Goal: Book appointment/travel/reservation

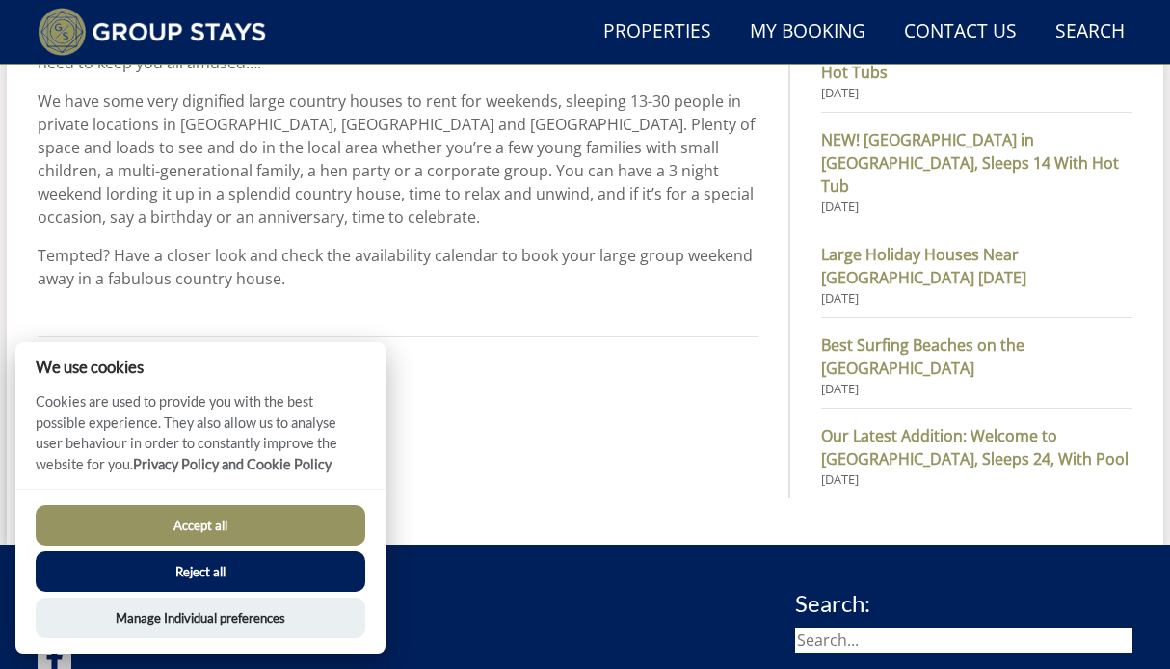
scroll to position [1212, 0]
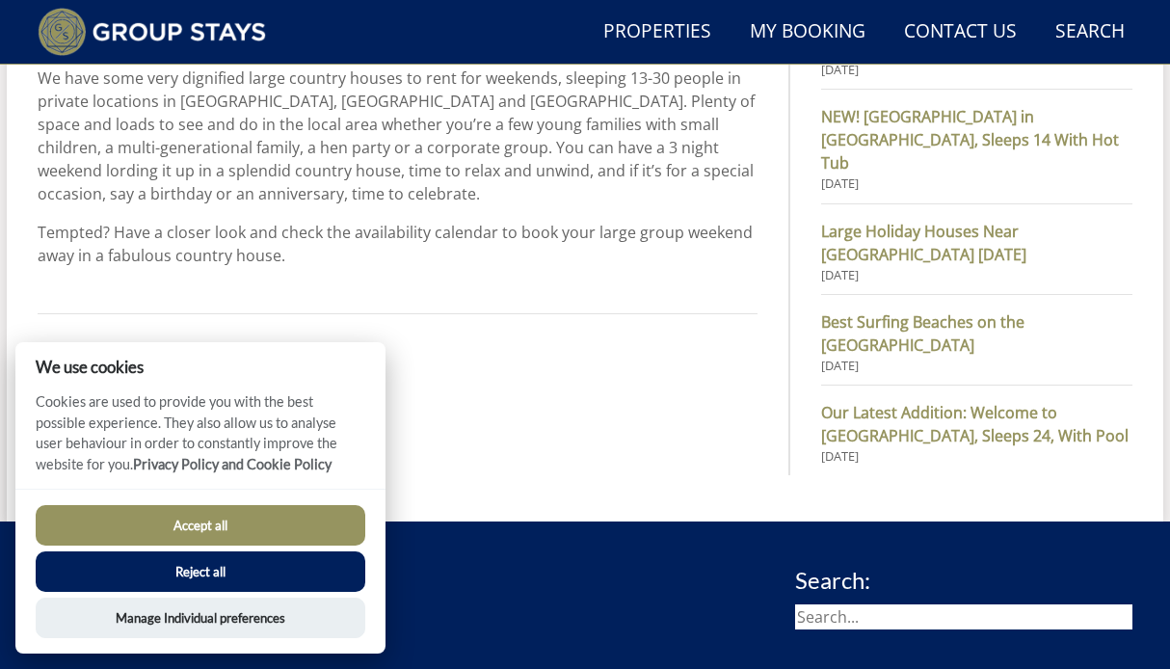
click at [190, 522] on button "Accept all" at bounding box center [201, 525] width 330 height 40
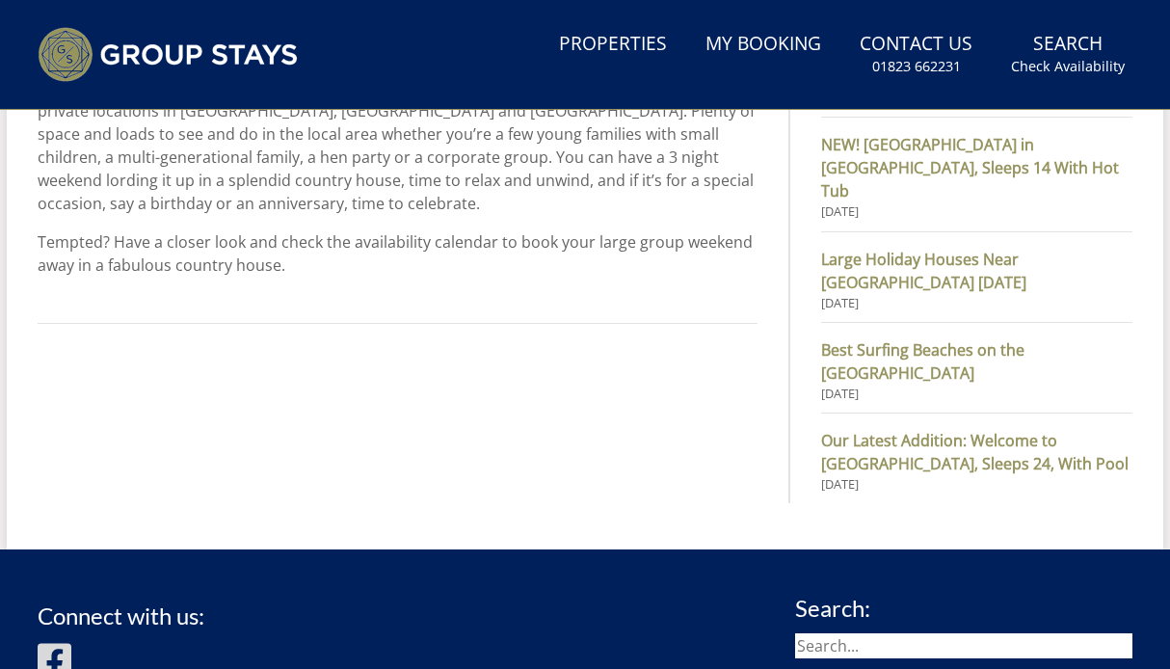
scroll to position [1211, 0]
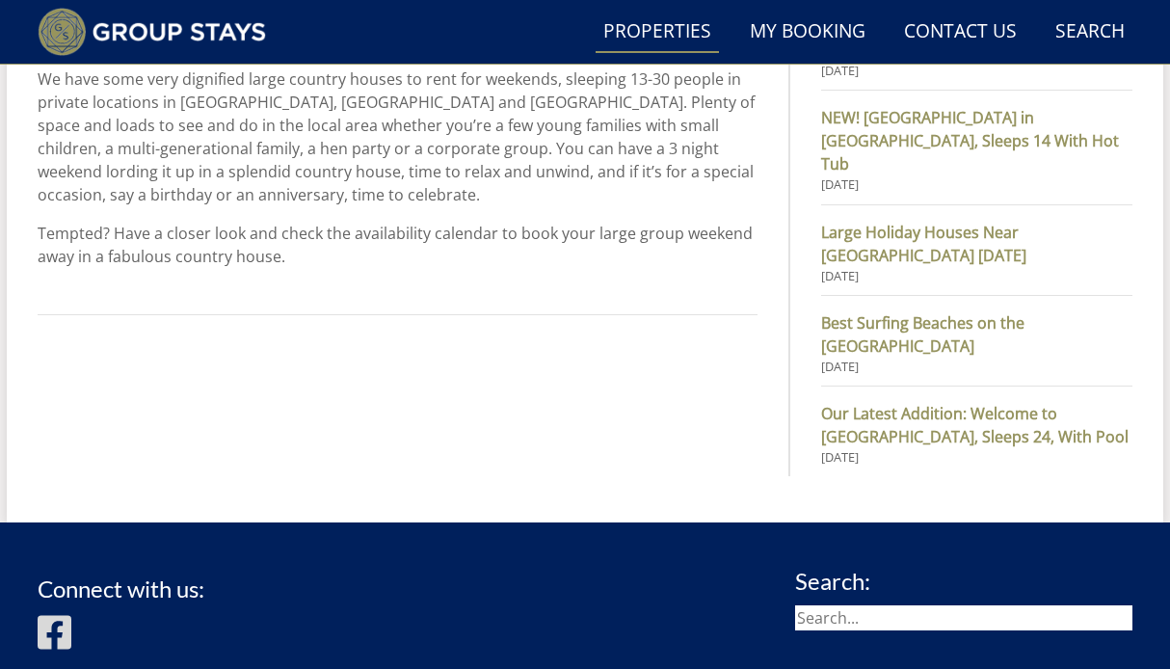
click at [652, 37] on link "Properties" at bounding box center [657, 32] width 123 height 43
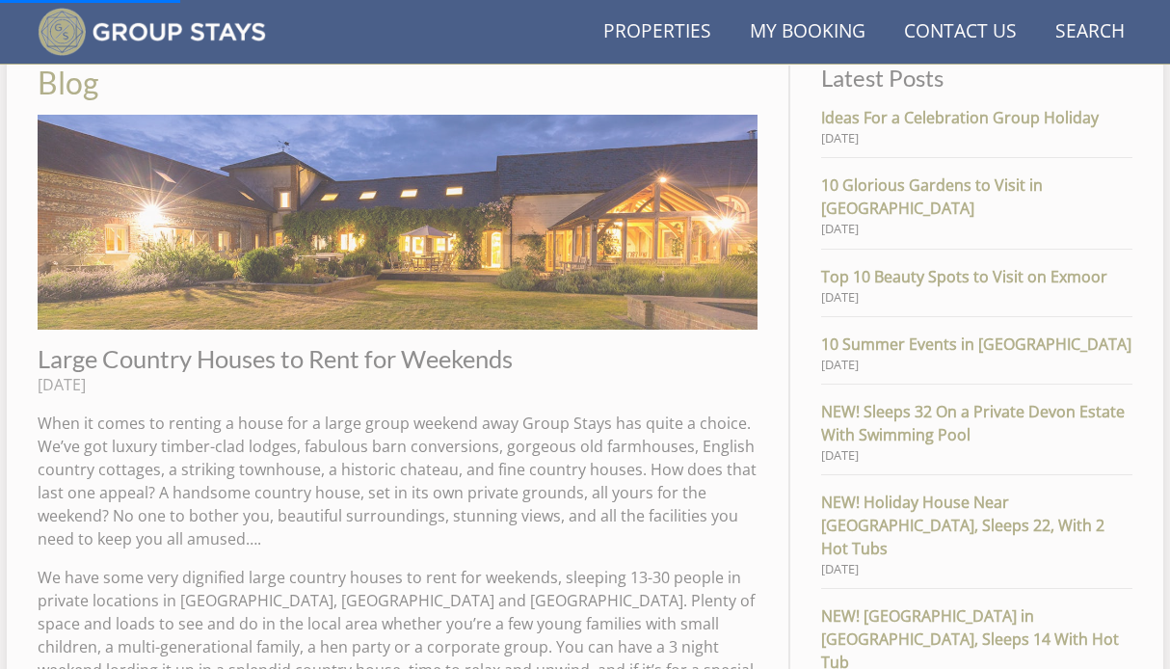
scroll to position [709, 0]
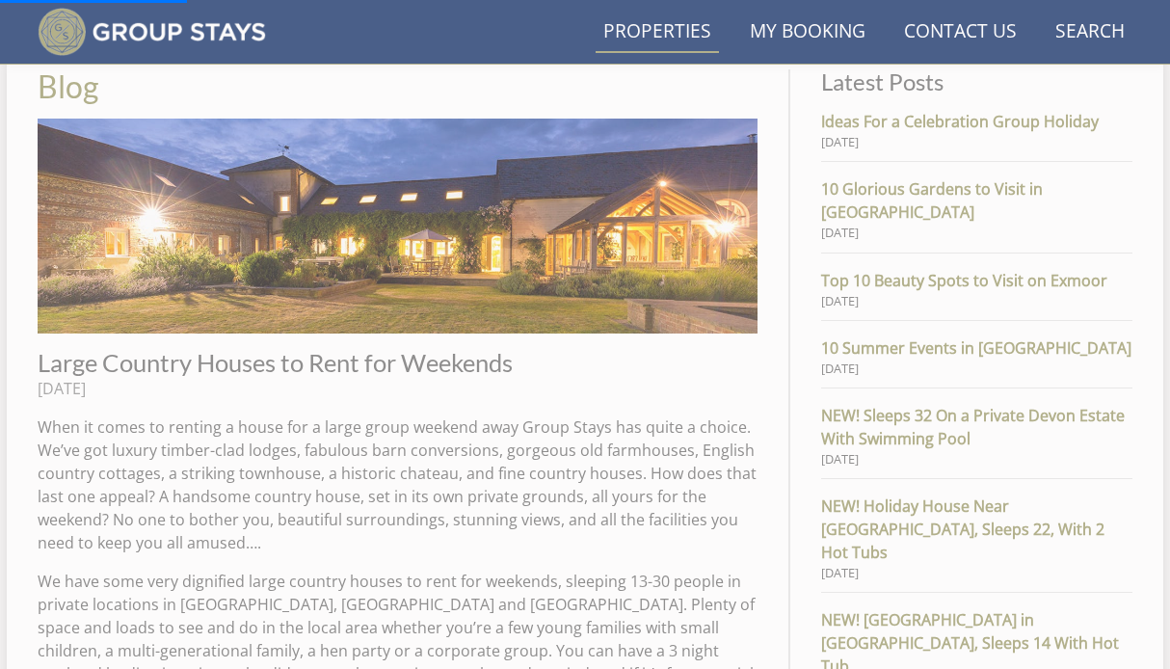
click at [679, 29] on link "Properties" at bounding box center [657, 32] width 123 height 43
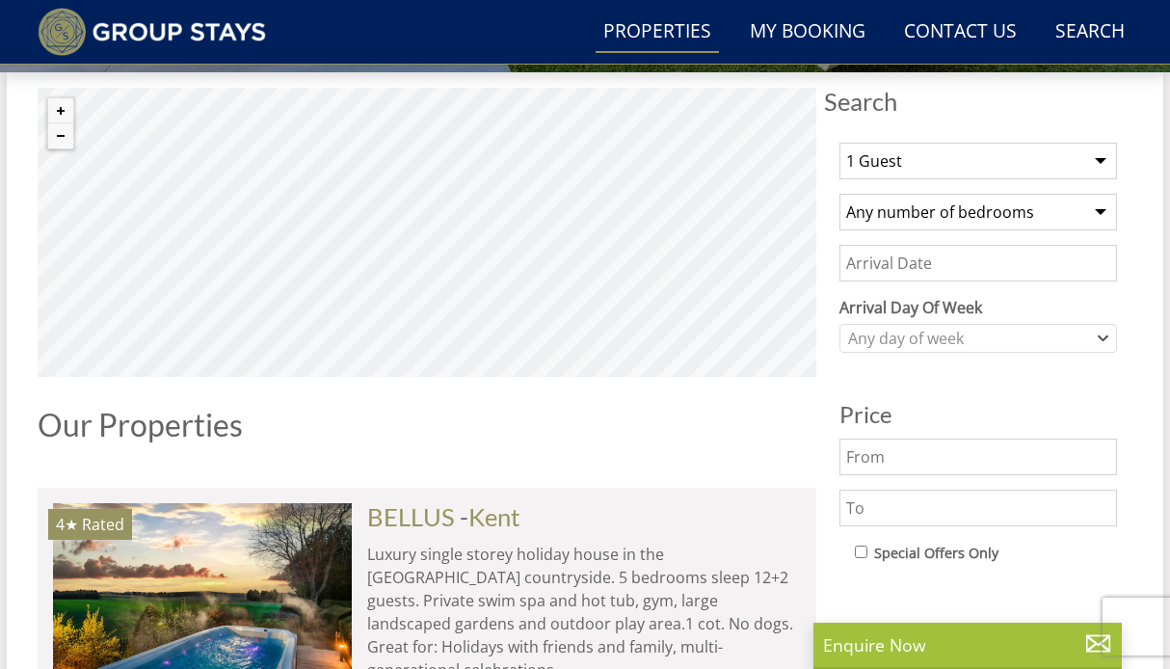
scroll to position [651, 0]
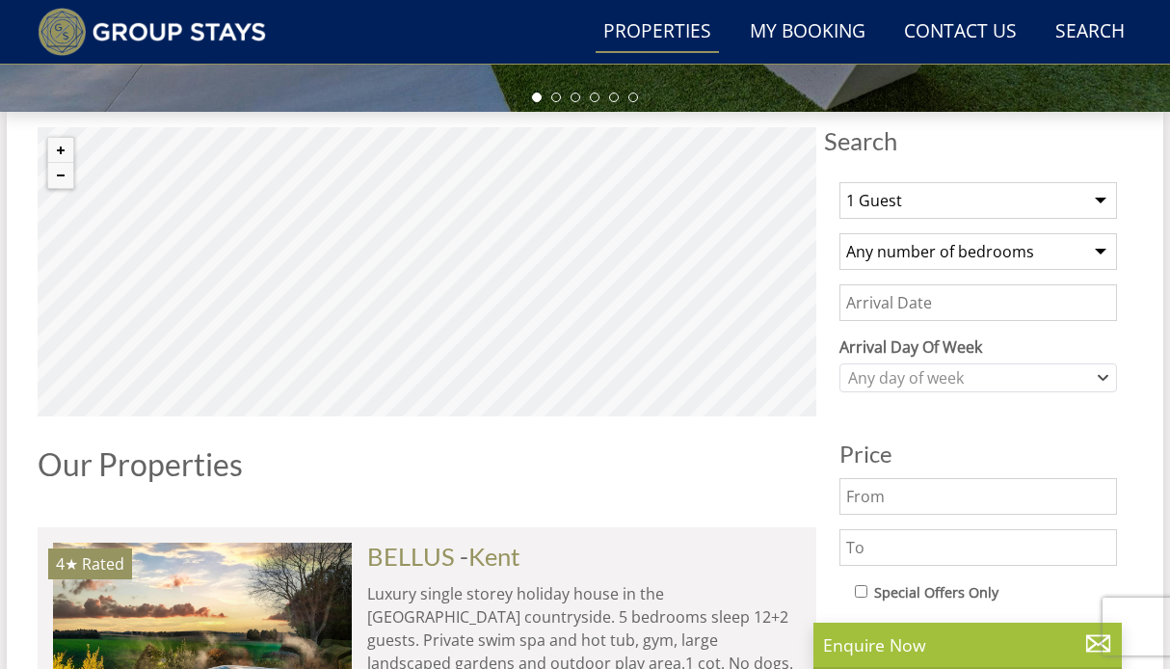
click at [977, 208] on select "1 Guest 2 Guests 3 Guests 4 Guests 5 Guests 6 Guests 7 Guests 8 Guests 9 Guests…" at bounding box center [979, 200] width 278 height 37
select select "10"
click at [1012, 268] on select "Any number of bedrooms 1 Bedroom 2 Bedrooms 3 Bedrooms 4 Bedrooms 5 Bedrooms 6 …" at bounding box center [979, 251] width 278 height 37
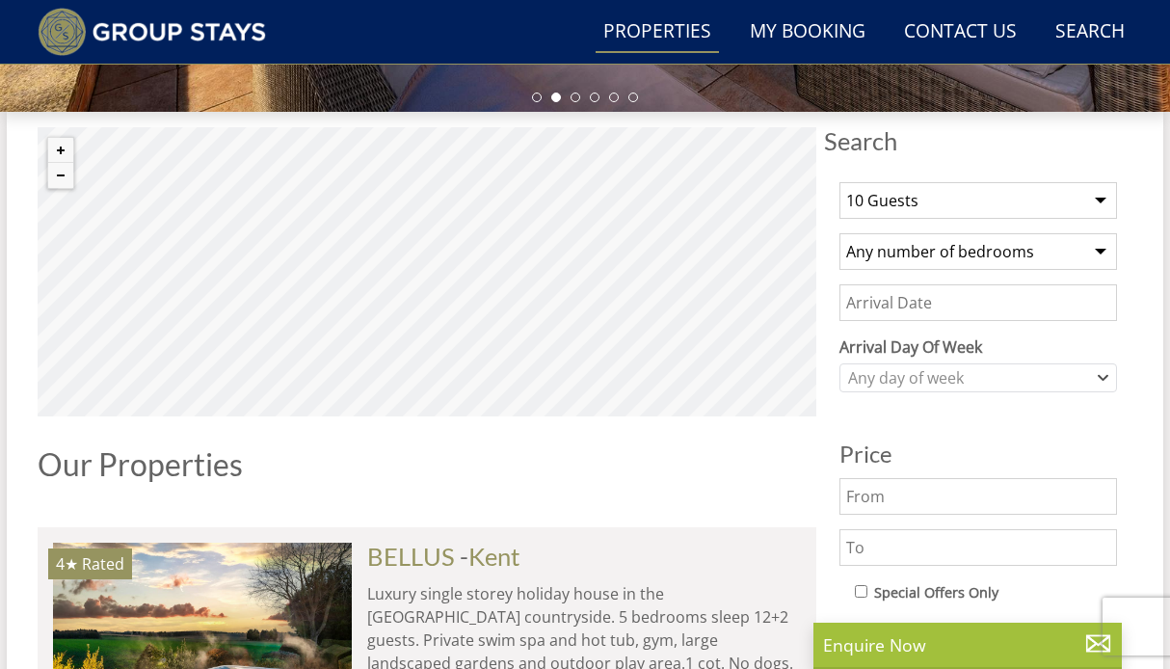
select select "5"
click at [958, 310] on input "Date" at bounding box center [979, 302] width 278 height 37
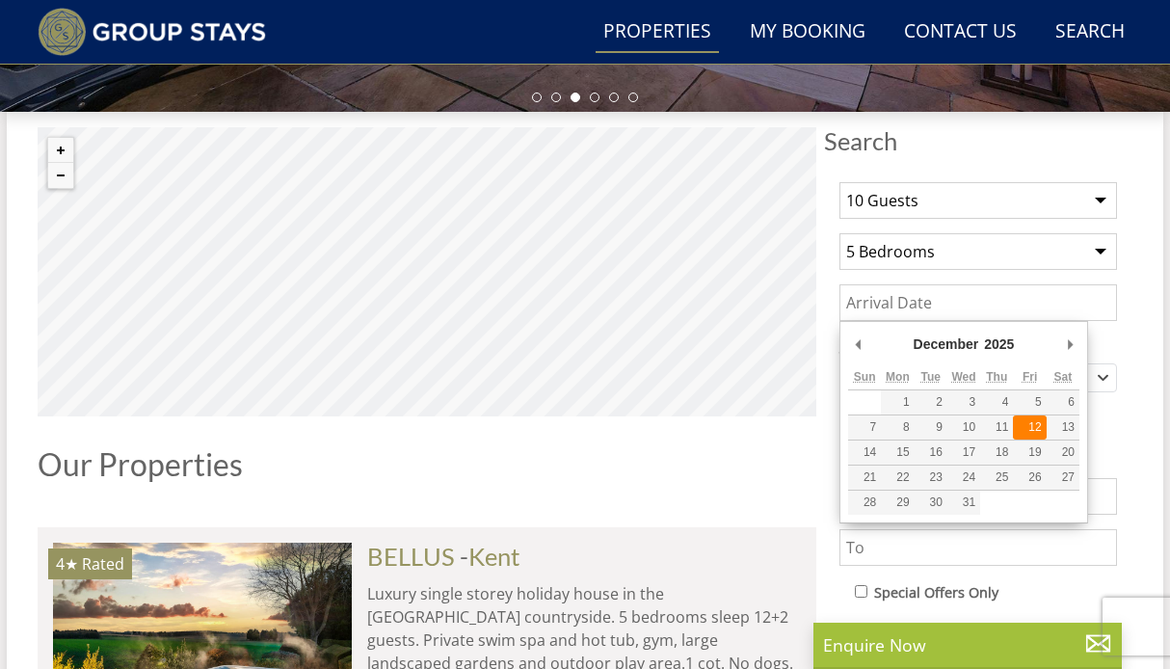
type input "[DATE]"
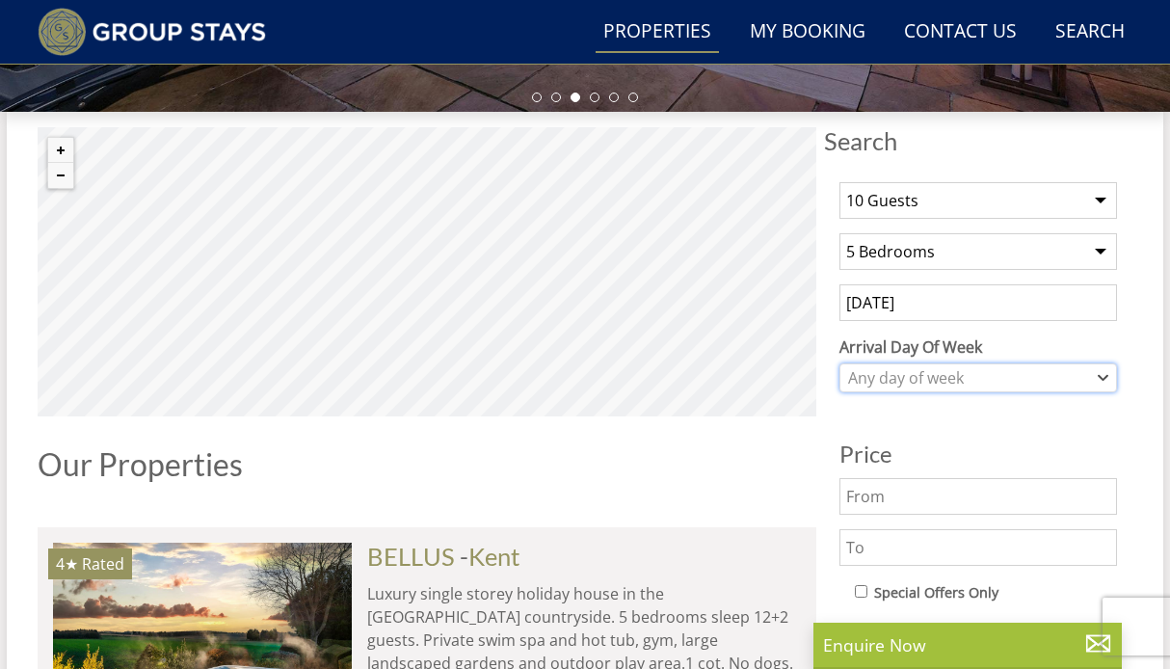
click at [1019, 385] on div "Any day of week" at bounding box center [968, 377] width 250 height 21
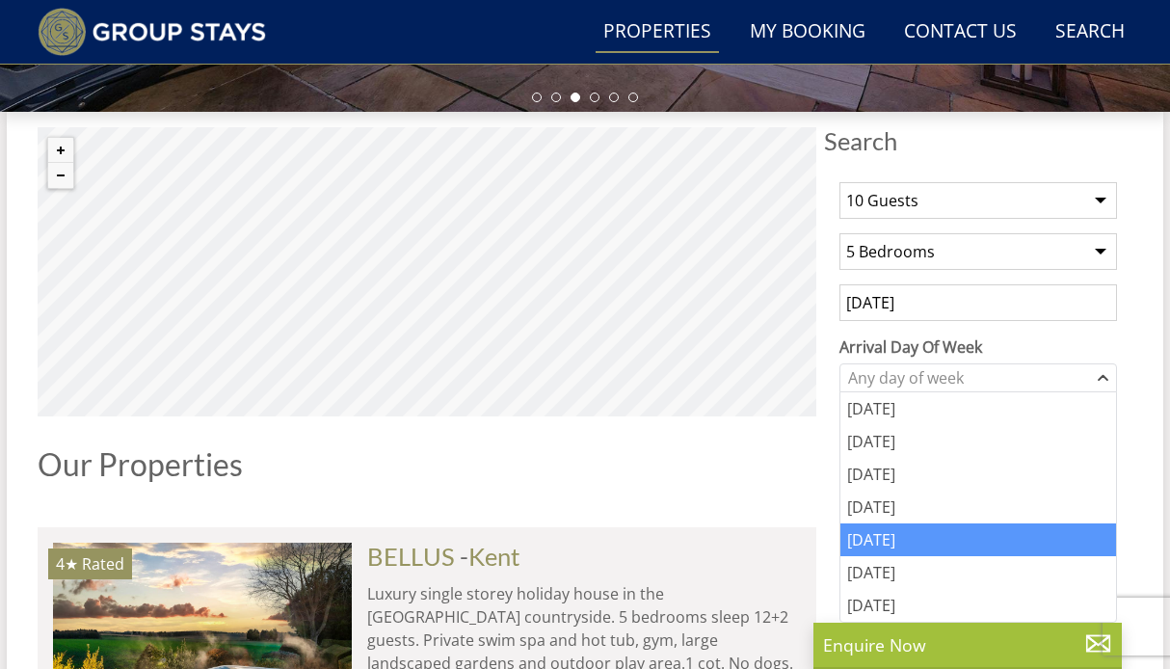
click at [917, 544] on div "[DATE]" at bounding box center [979, 539] width 276 height 33
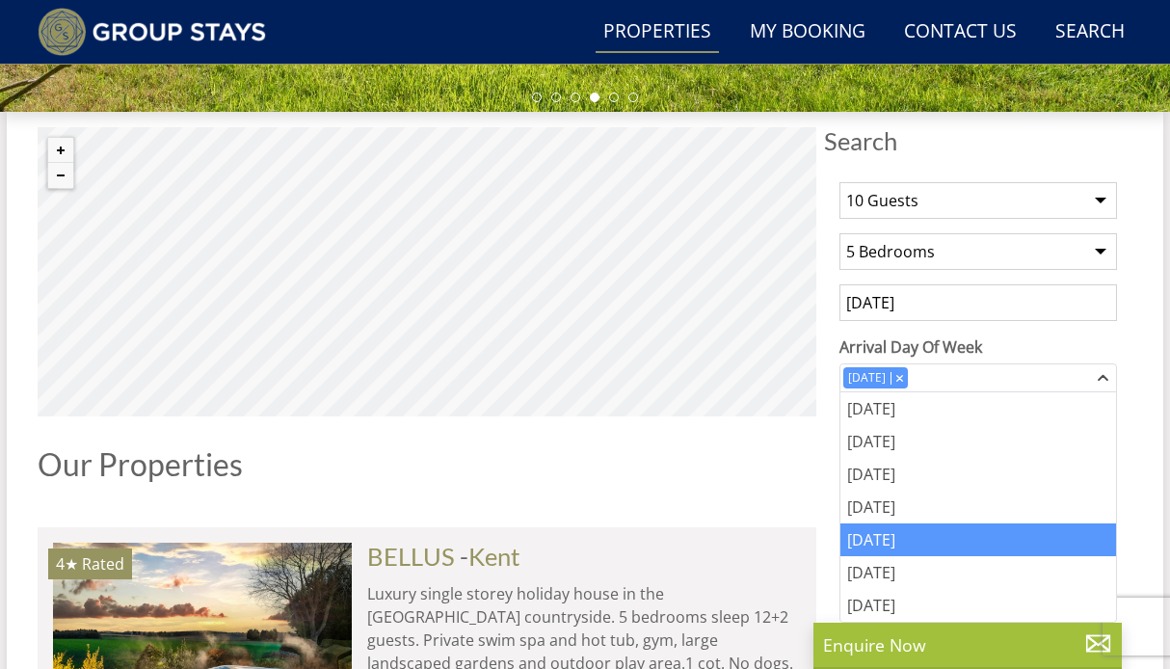
click at [815, 489] on div "Our Properties" at bounding box center [427, 471] width 779 height 49
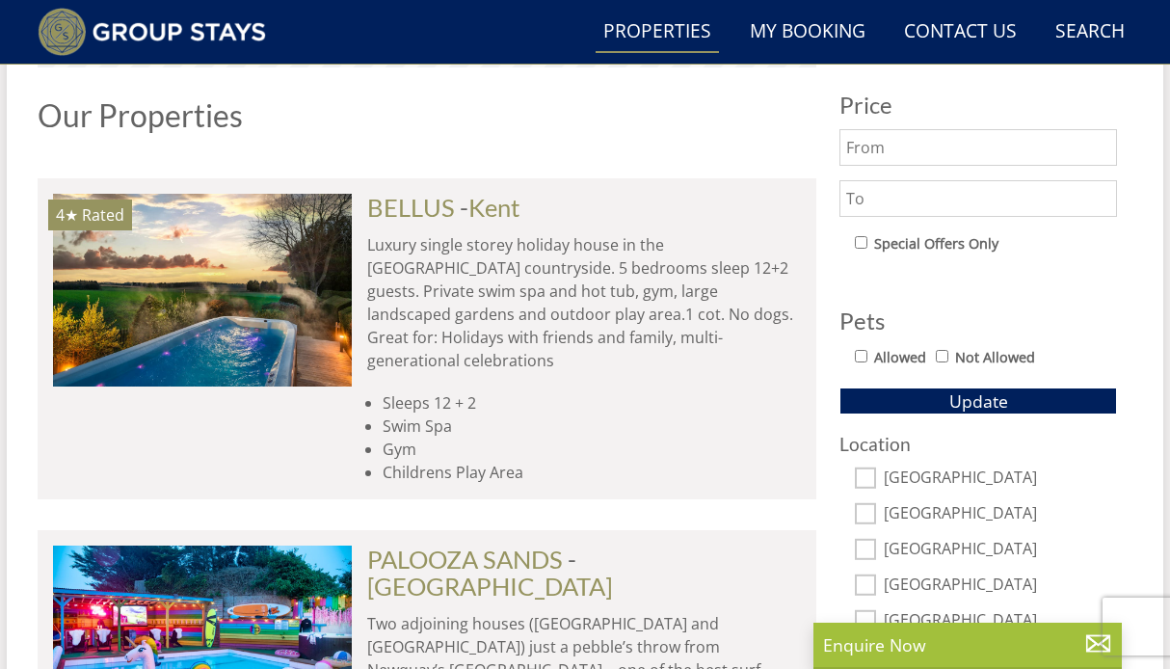
scroll to position [1030, 0]
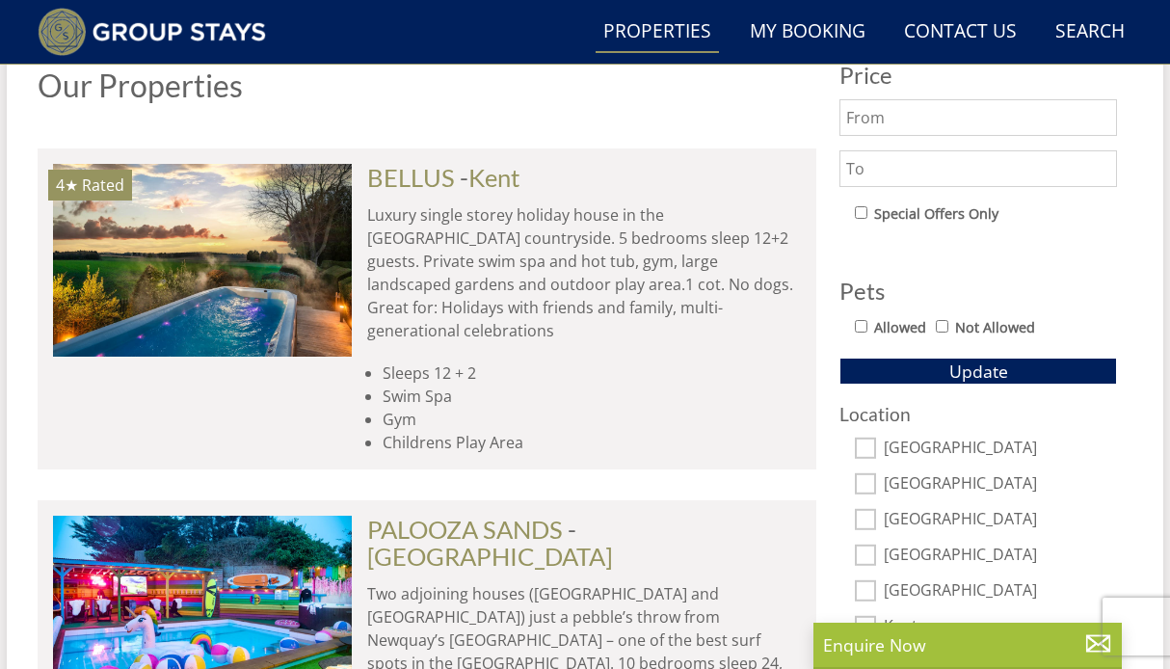
click at [867, 323] on div "Allowed Not Allowed" at bounding box center [986, 329] width 262 height 28
click at [864, 326] on input "Allowed" at bounding box center [861, 326] width 13 height 13
checkbox input "true"
click at [951, 369] on span "Update" at bounding box center [979, 371] width 59 height 23
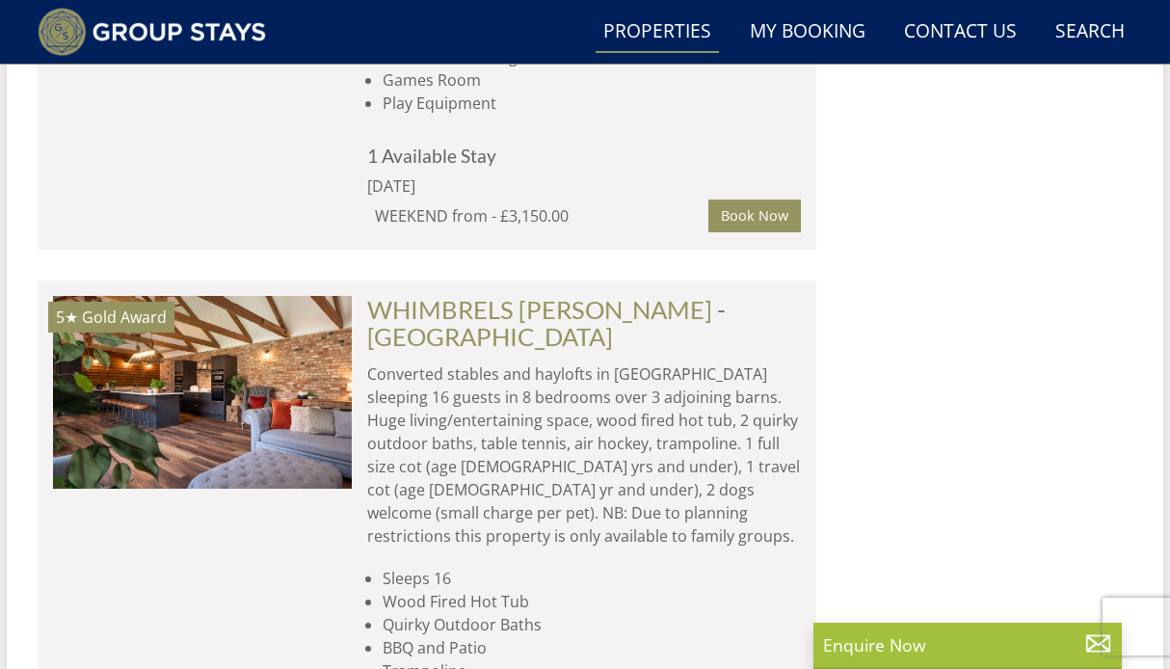
scroll to position [12054, 0]
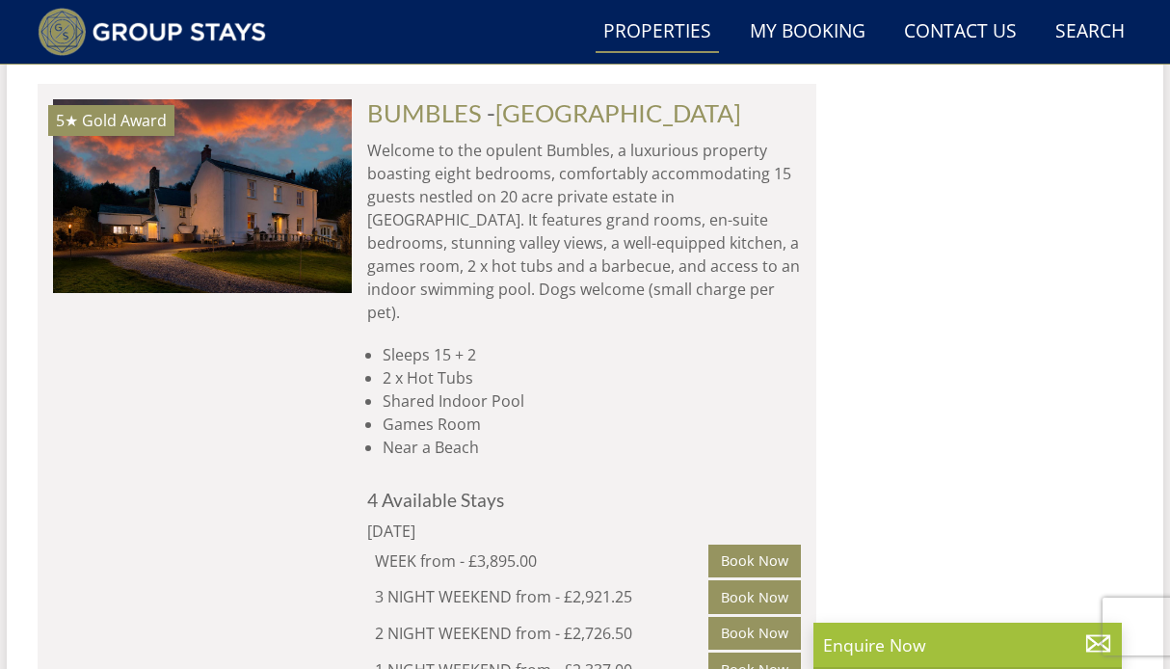
scroll to position [14192, 0]
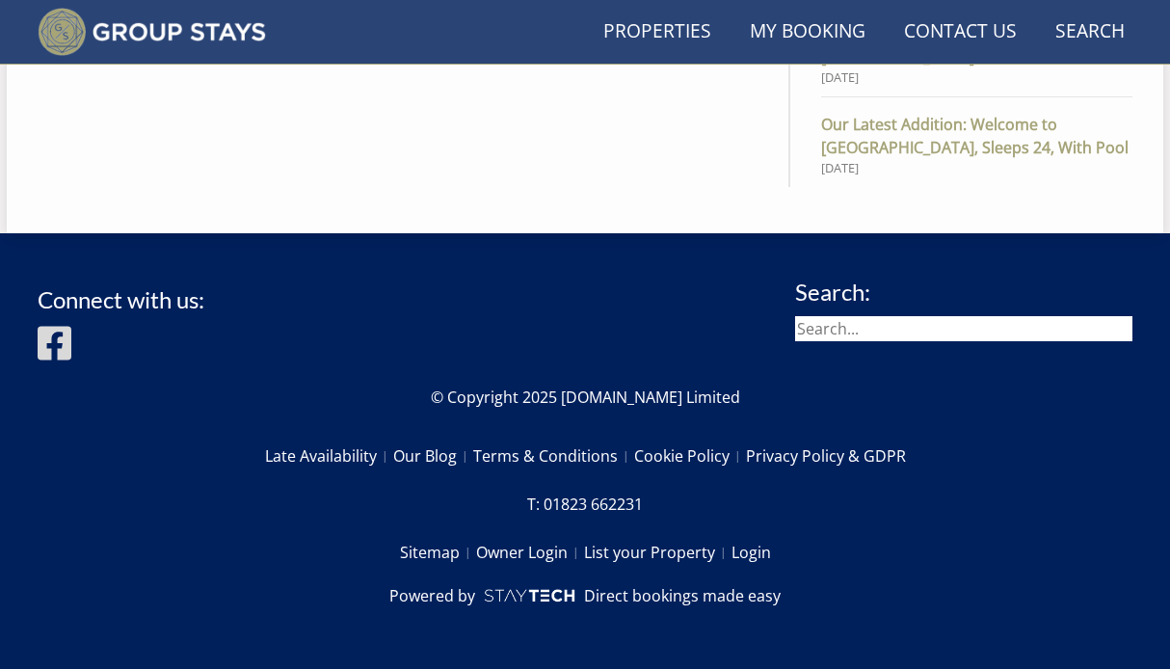
scroll to position [709, 0]
